Goal: Find specific page/section: Find specific page/section

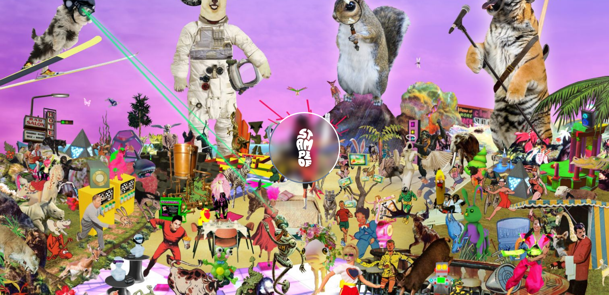
click at [333, 118] on div "Loading..." at bounding box center [304, 147] width 71 height 71
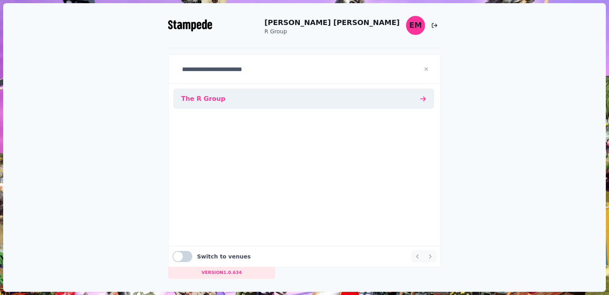
click at [207, 96] on dt "The R Group" at bounding box center [203, 98] width 44 height 11
